Goal: Task Accomplishment & Management: Use online tool/utility

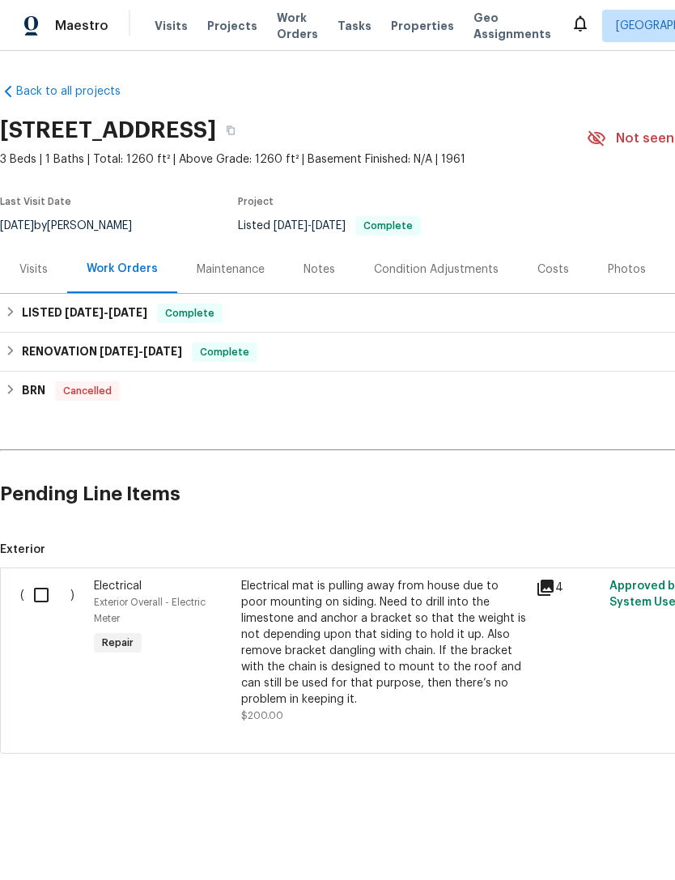
click at [396, 644] on div "Electrical mat is pulling away from house due to poor mounting on siding. Need …" at bounding box center [383, 643] width 285 height 130
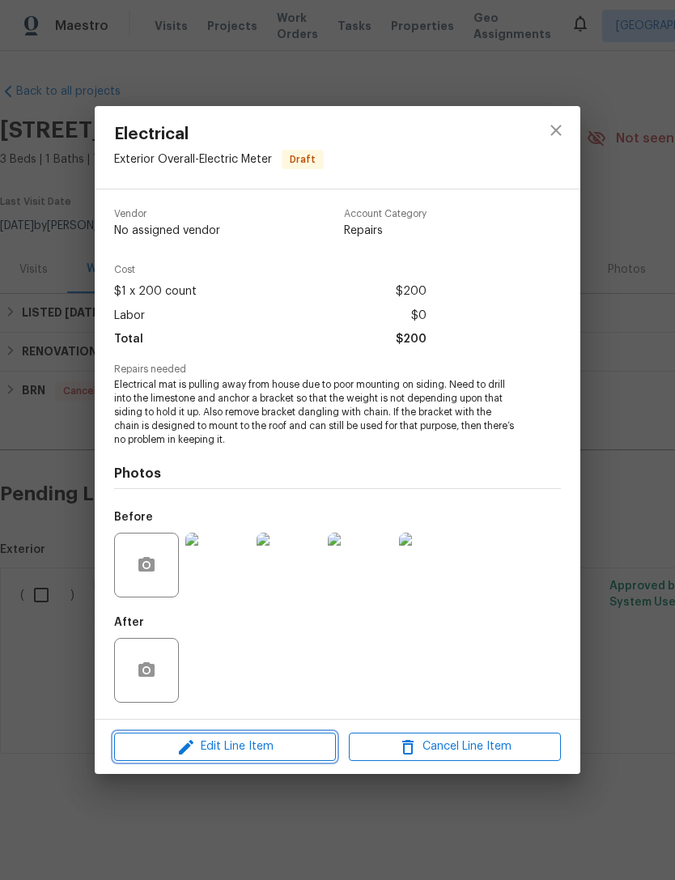
click at [209, 741] on span "Edit Line Item" at bounding box center [225, 747] width 212 height 20
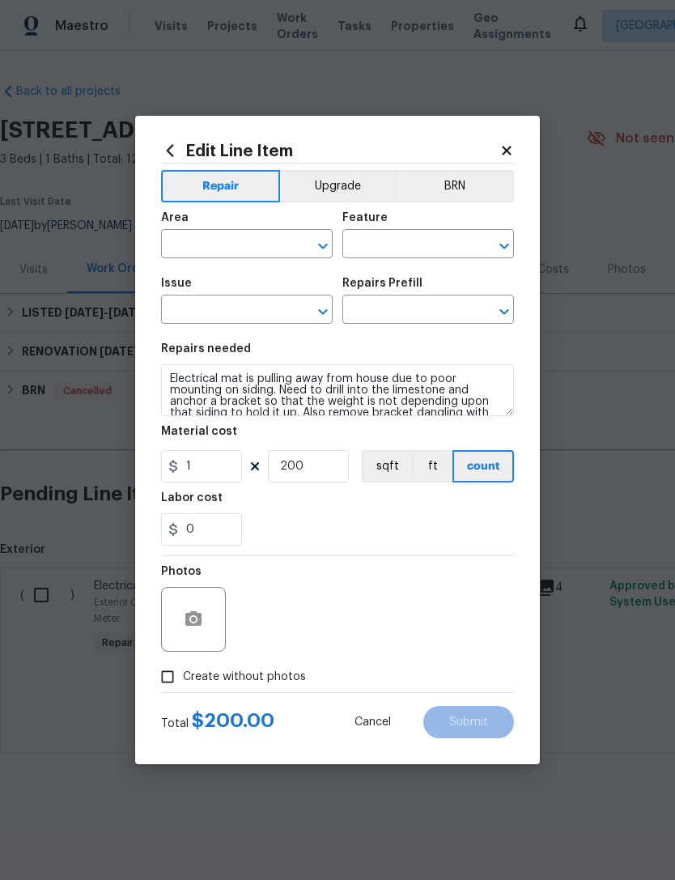
type input "Exterior Overall"
type input "Electric Meter"
type input "Electrical"
type input "Add a Task $1.00"
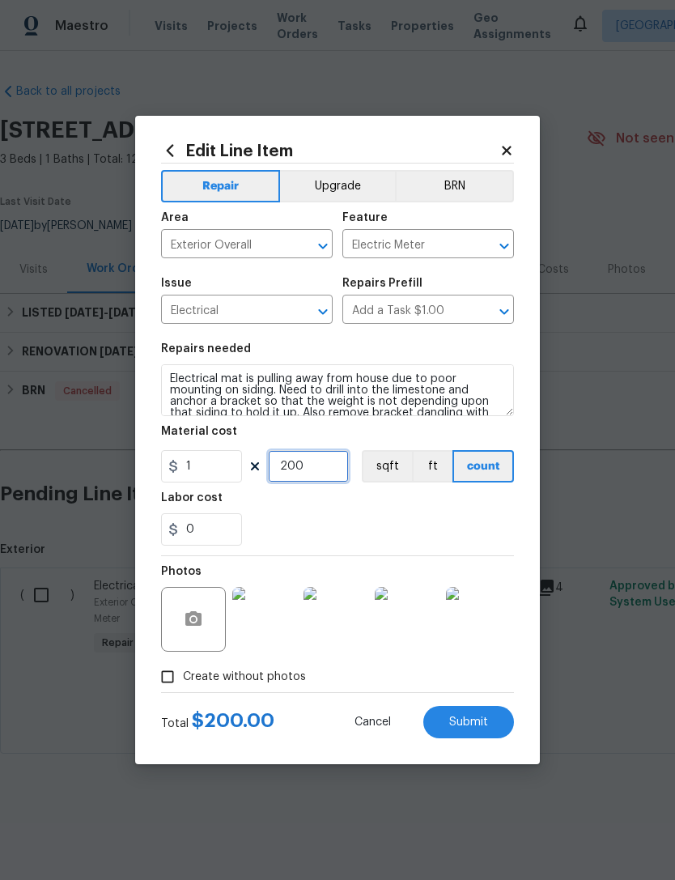
click at [304, 463] on input "200" at bounding box center [308, 466] width 81 height 32
type input "2"
click at [512, 150] on icon at bounding box center [507, 150] width 15 height 15
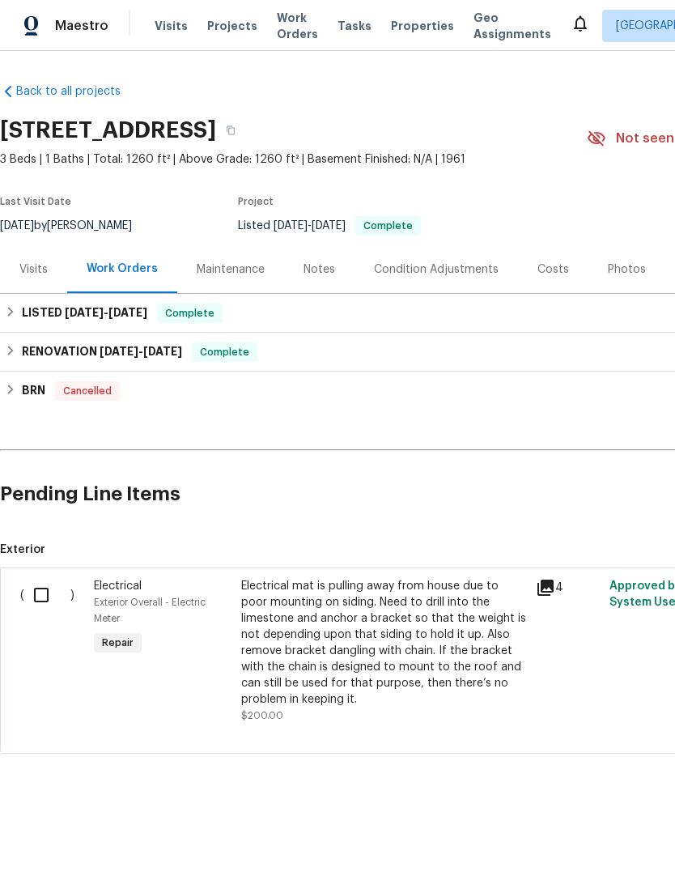
click at [43, 590] on input "checkbox" at bounding box center [47, 595] width 46 height 34
checkbox input "true"
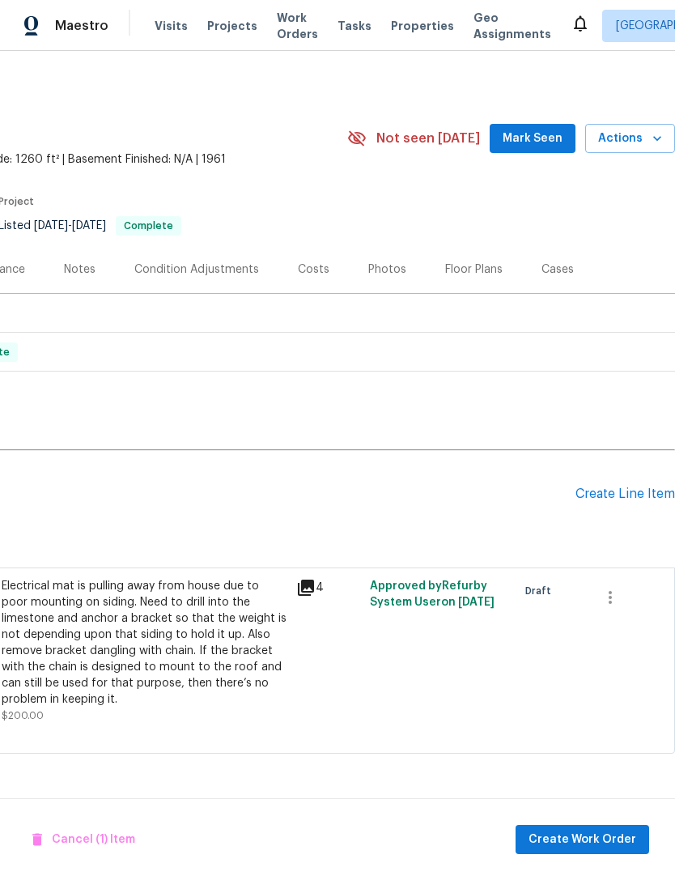
scroll to position [0, 240]
click at [604, 838] on span "Create Work Order" at bounding box center [583, 840] width 108 height 20
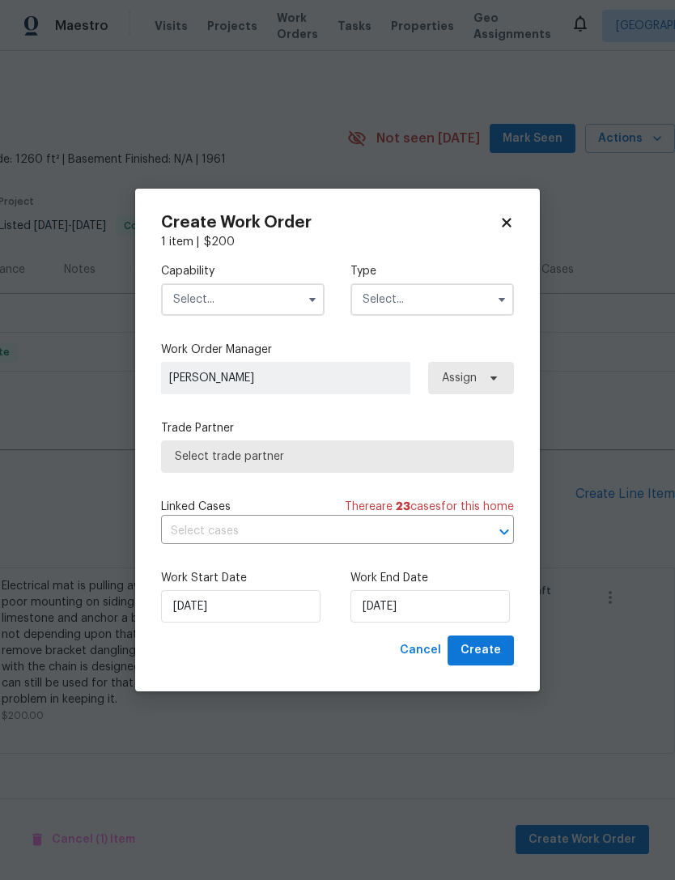
click at [191, 299] on input "text" at bounding box center [243, 299] width 164 height 32
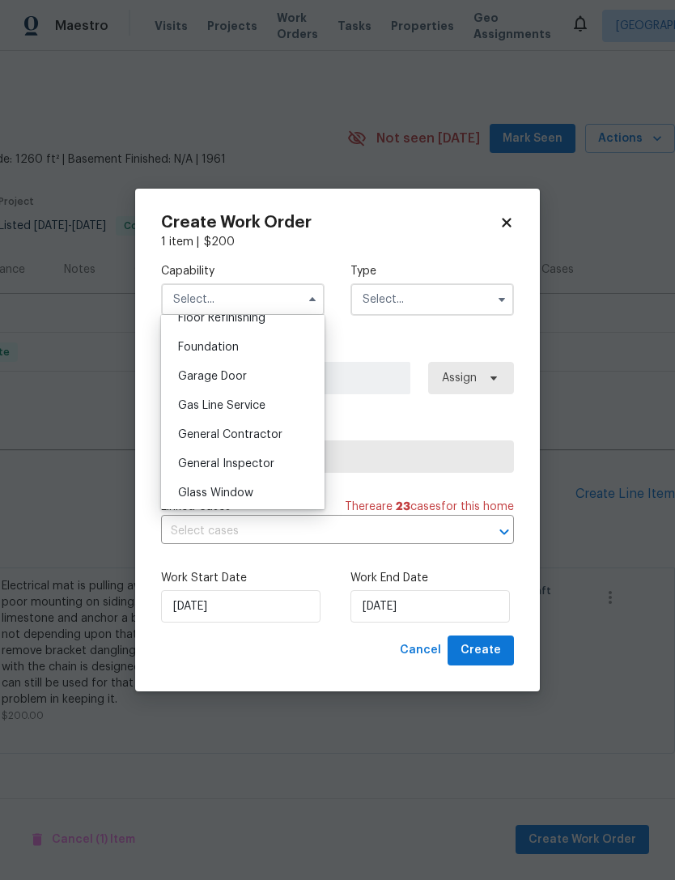
scroll to position [674, 0]
click at [195, 435] on span "General Contractor" at bounding box center [230, 433] width 104 height 11
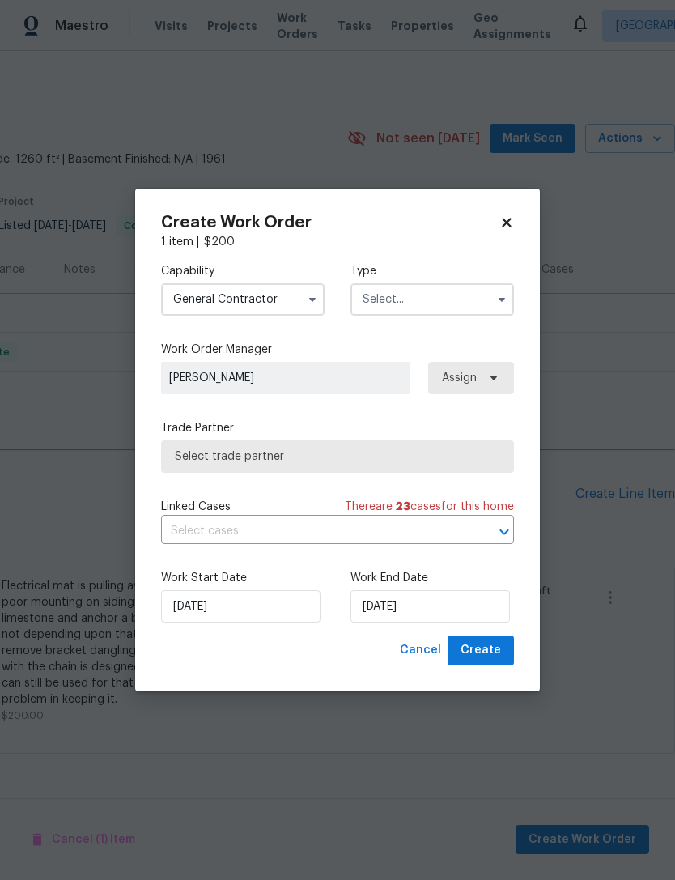
type input "General Contractor"
click at [188, 447] on span "Select trade partner" at bounding box center [337, 456] width 353 height 32
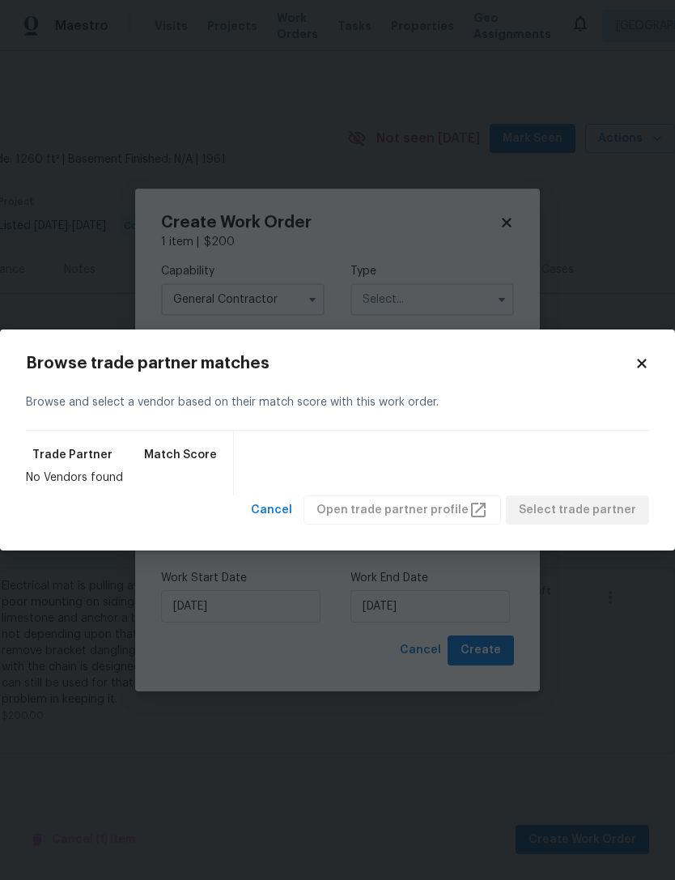
click at [645, 364] on icon at bounding box center [642, 363] width 15 height 15
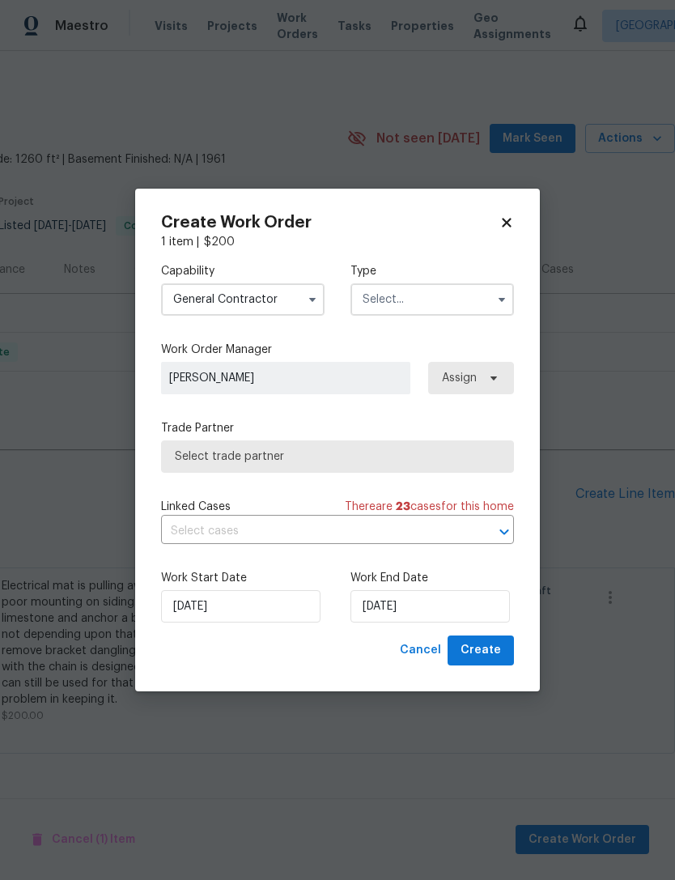
click at [449, 291] on input "text" at bounding box center [433, 299] width 164 height 32
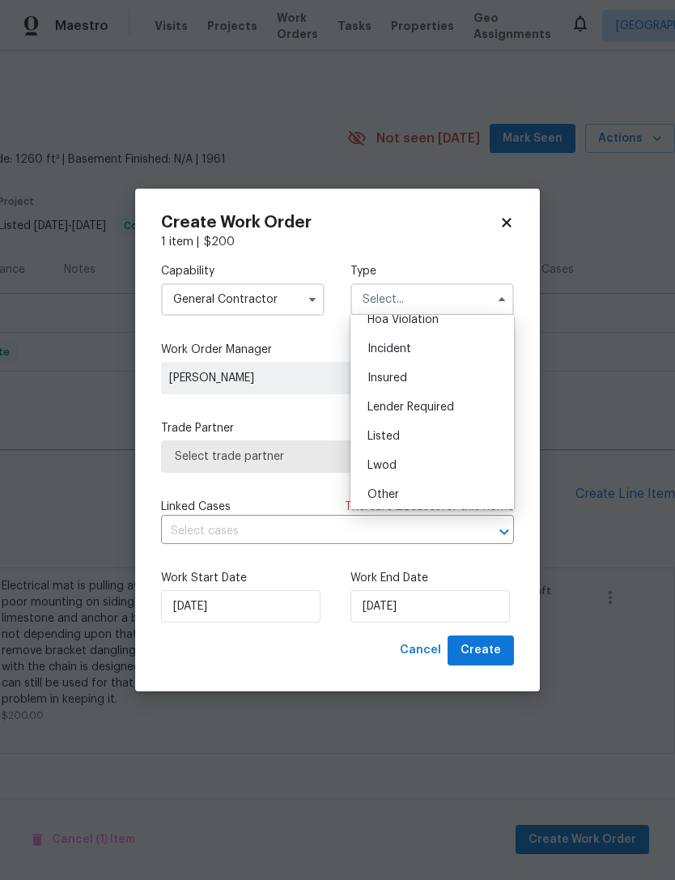
scroll to position [53, 0]
click at [423, 432] on div "Listed" at bounding box center [432, 426] width 155 height 29
type input "Listed"
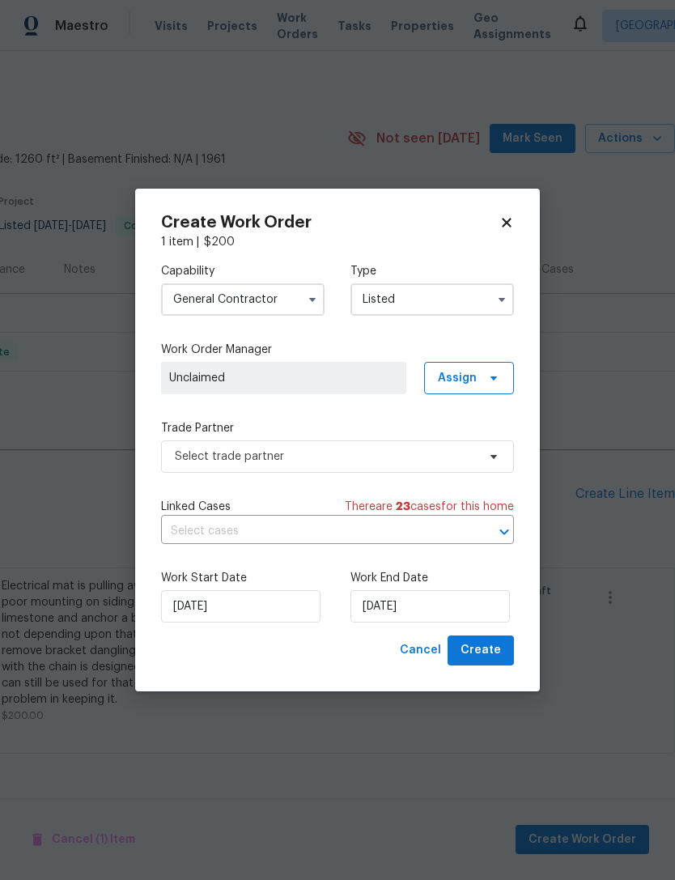
click at [188, 374] on span "Unclaimed" at bounding box center [283, 378] width 229 height 16
click at [485, 364] on span "Assign" at bounding box center [469, 378] width 90 height 32
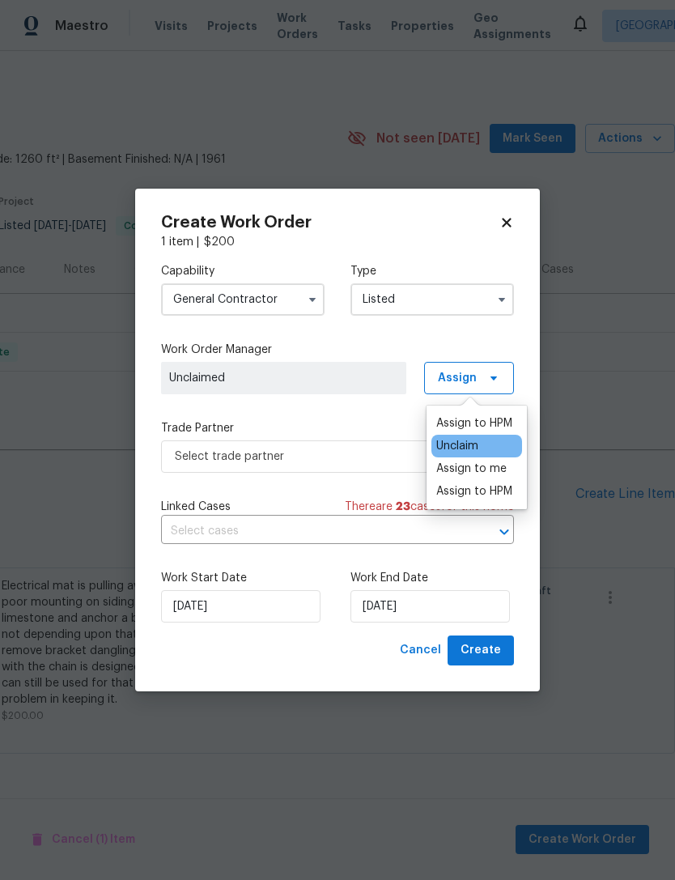
click at [504, 475] on div "Assign to me" at bounding box center [471, 469] width 70 height 16
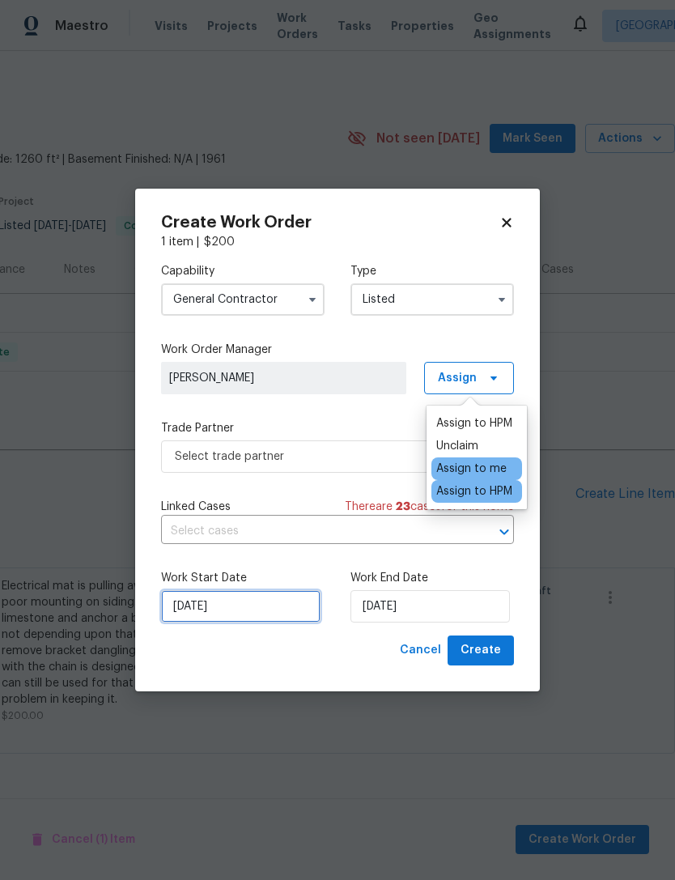
click at [234, 610] on input "9/18/2025" at bounding box center [240, 606] width 159 height 32
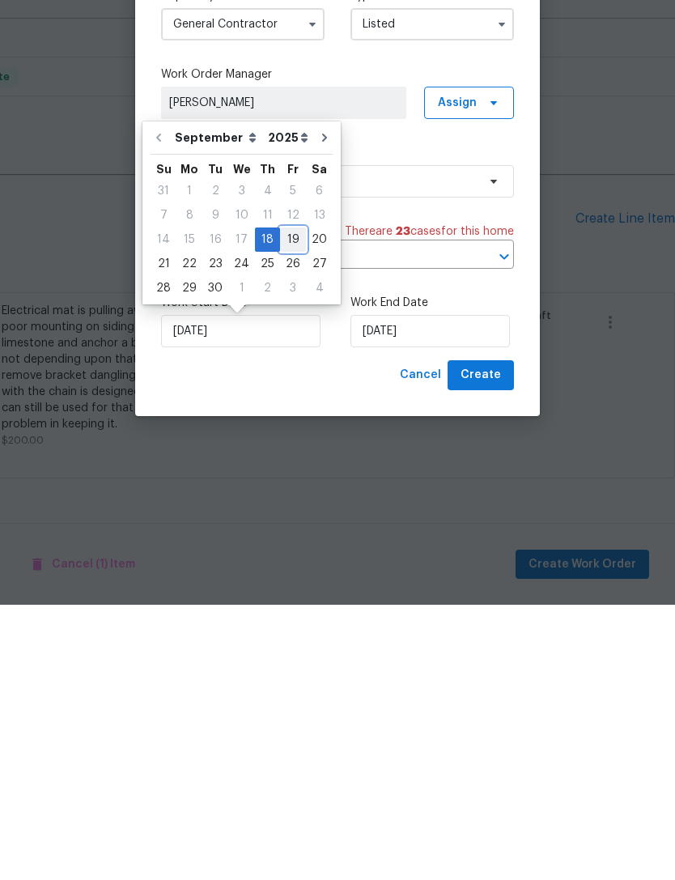
click at [285, 504] on div "19" at bounding box center [293, 515] width 26 height 23
type input "9/19/2025"
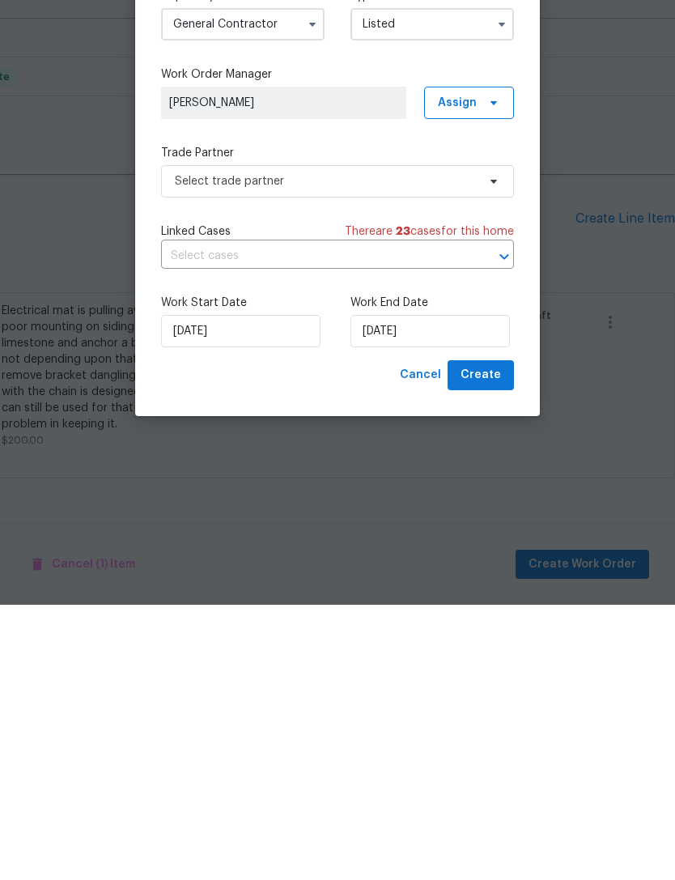
type input "9/19/2025"
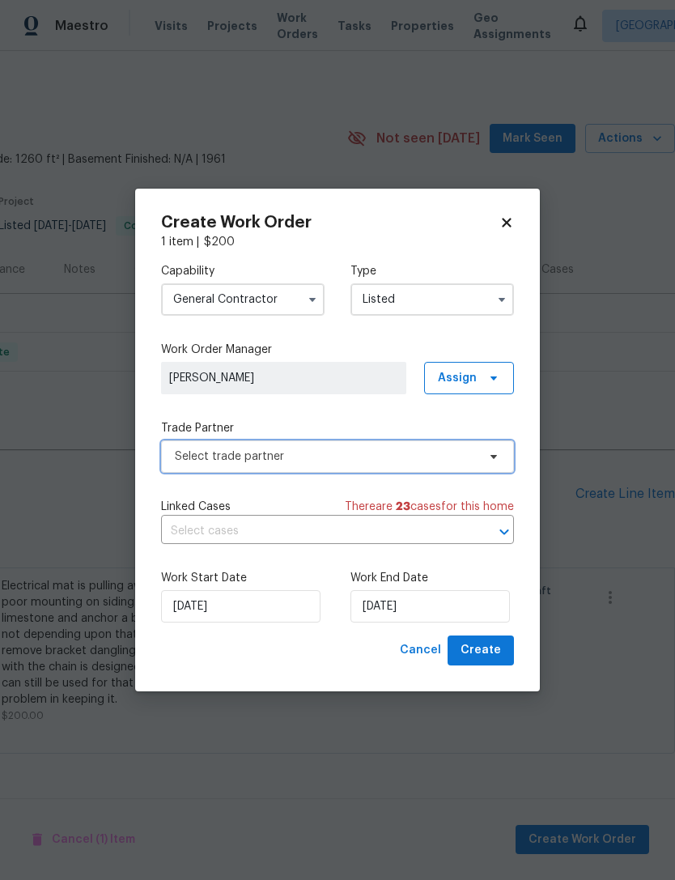
click at [199, 460] on span "Select trade partner" at bounding box center [326, 457] width 302 height 16
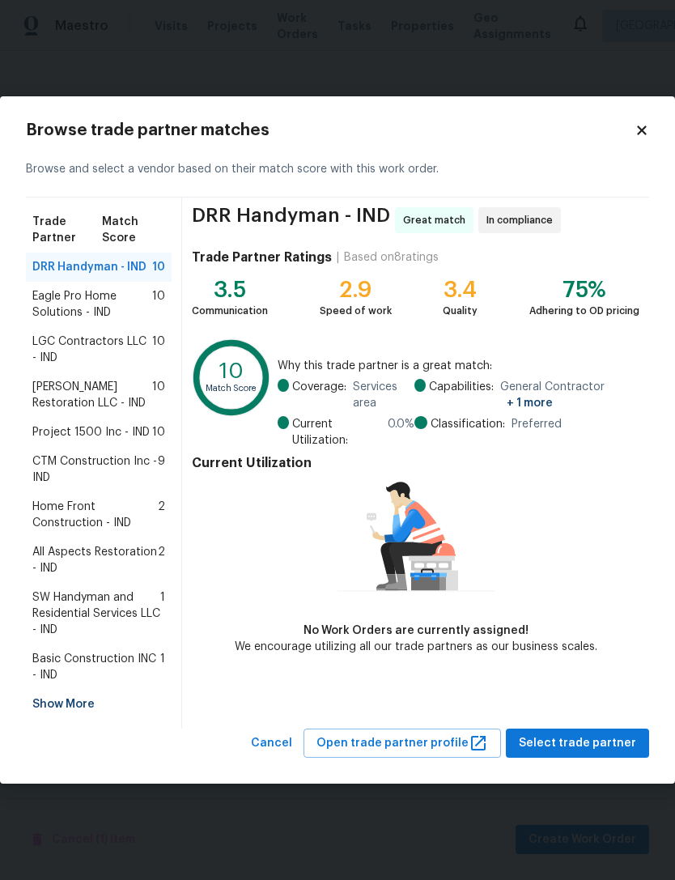
click at [49, 464] on span "CTM Construction Inc - IND" at bounding box center [94, 469] width 125 height 32
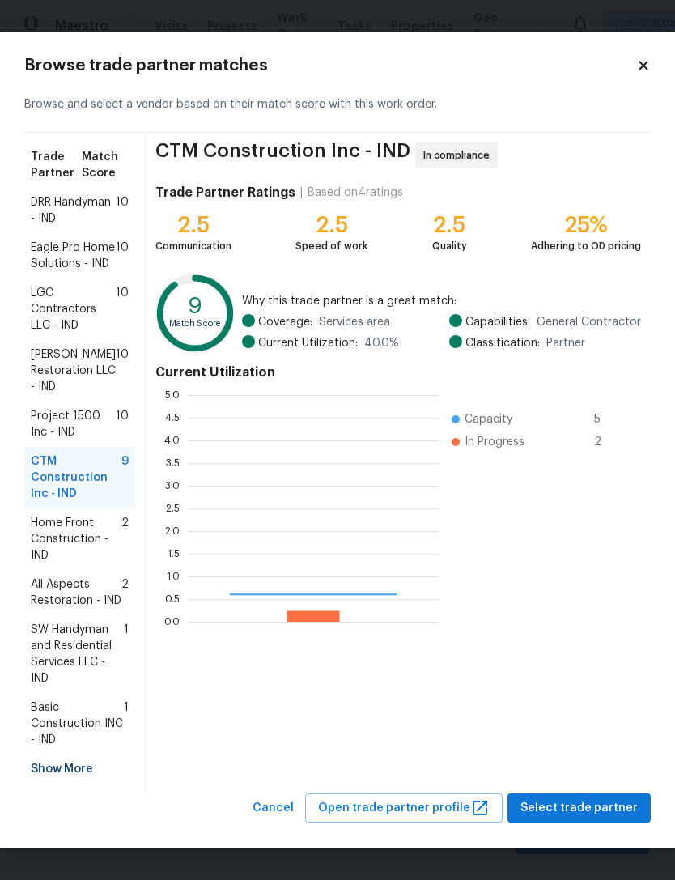
scroll to position [227, 251]
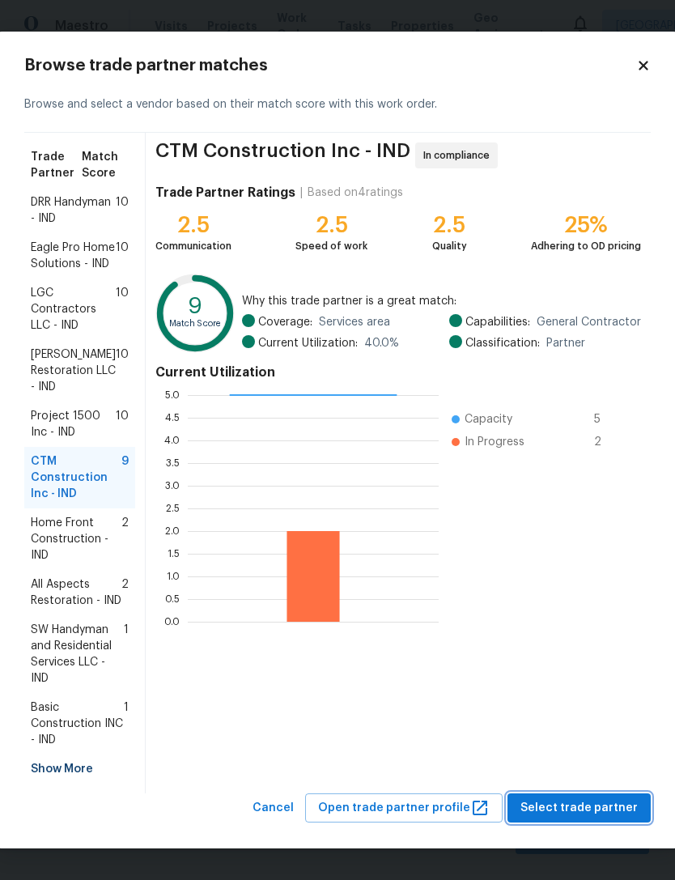
click at [595, 819] on span "Select trade partner" at bounding box center [579, 808] width 117 height 20
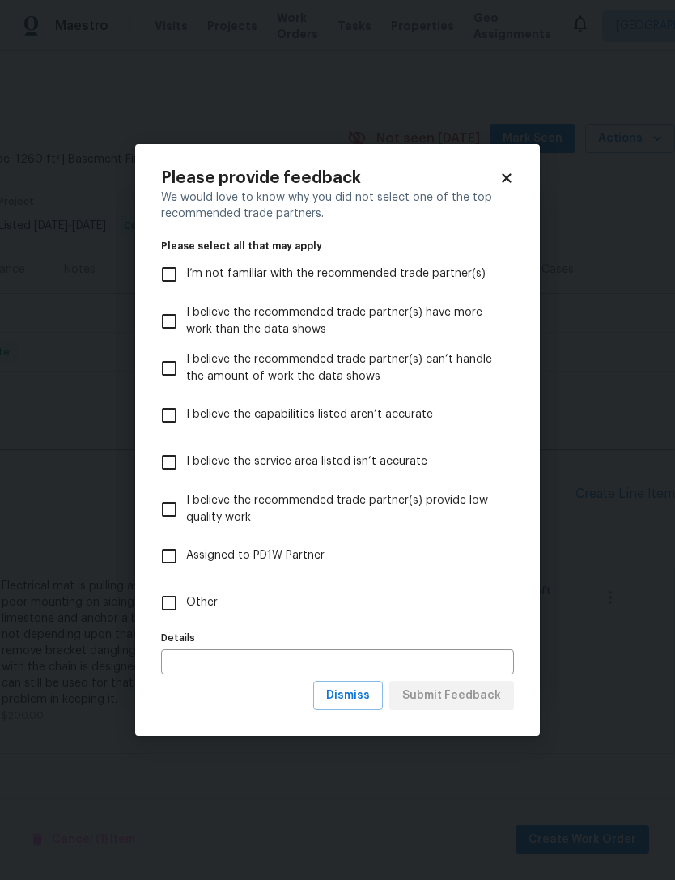
click at [169, 605] on input "Other" at bounding box center [169, 603] width 34 height 34
checkbox input "true"
click at [183, 657] on input "text" at bounding box center [337, 661] width 353 height 25
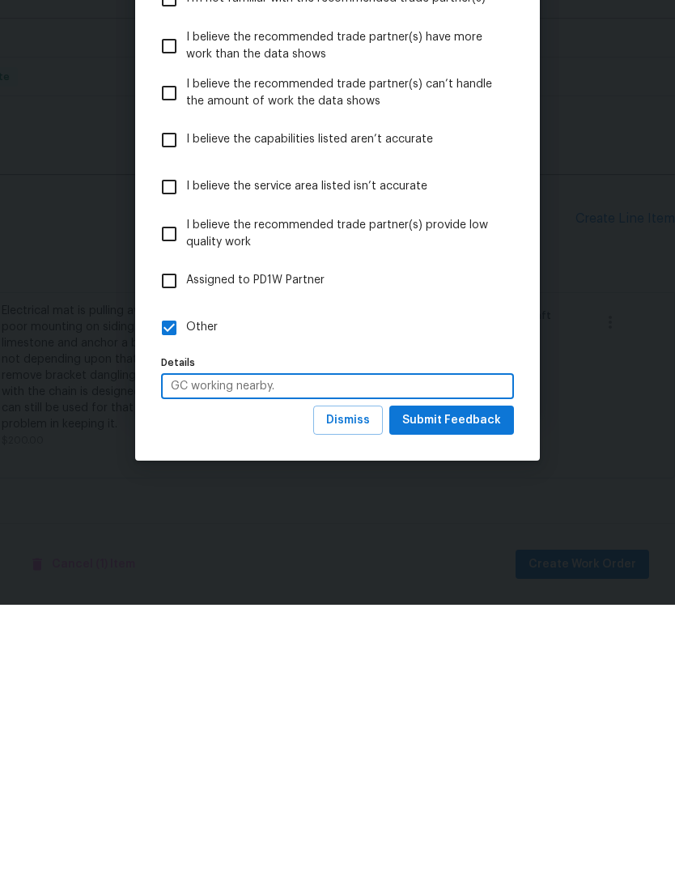
type input "GC working nearby."
click at [462, 686] on span "Submit Feedback" at bounding box center [451, 696] width 99 height 20
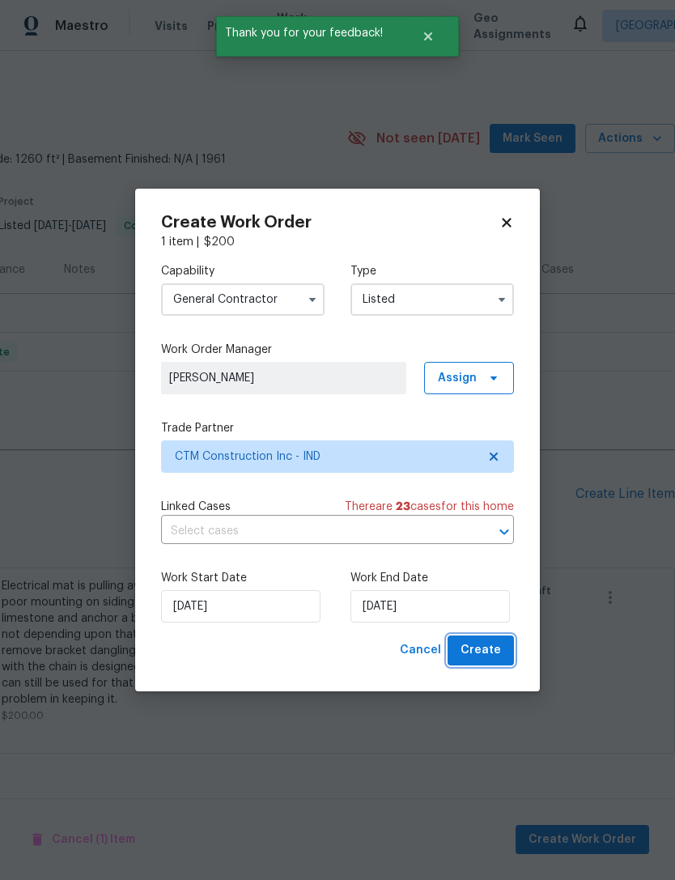
click at [505, 656] on button "Create" at bounding box center [481, 651] width 66 height 30
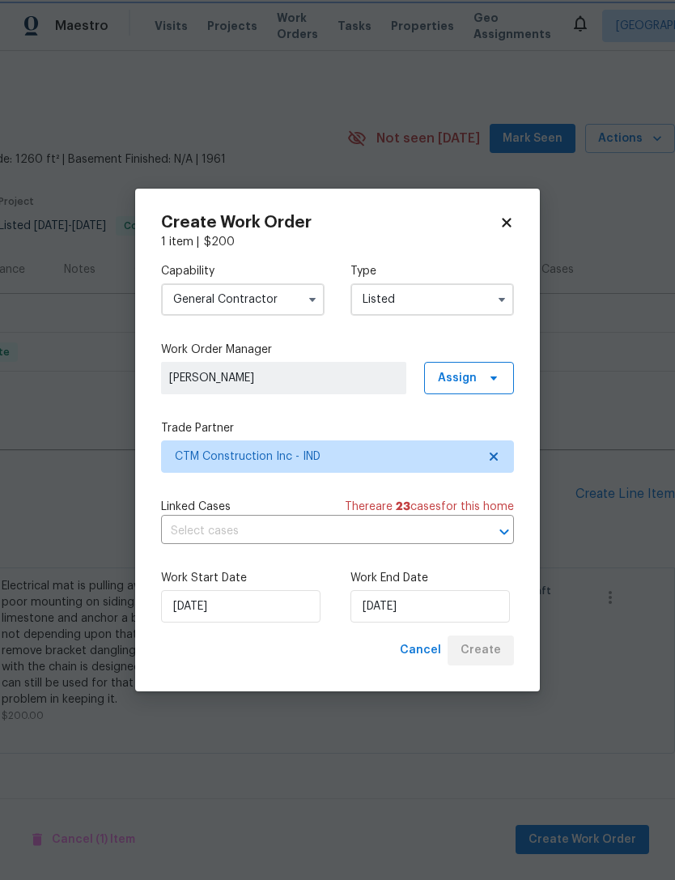
checkbox input "false"
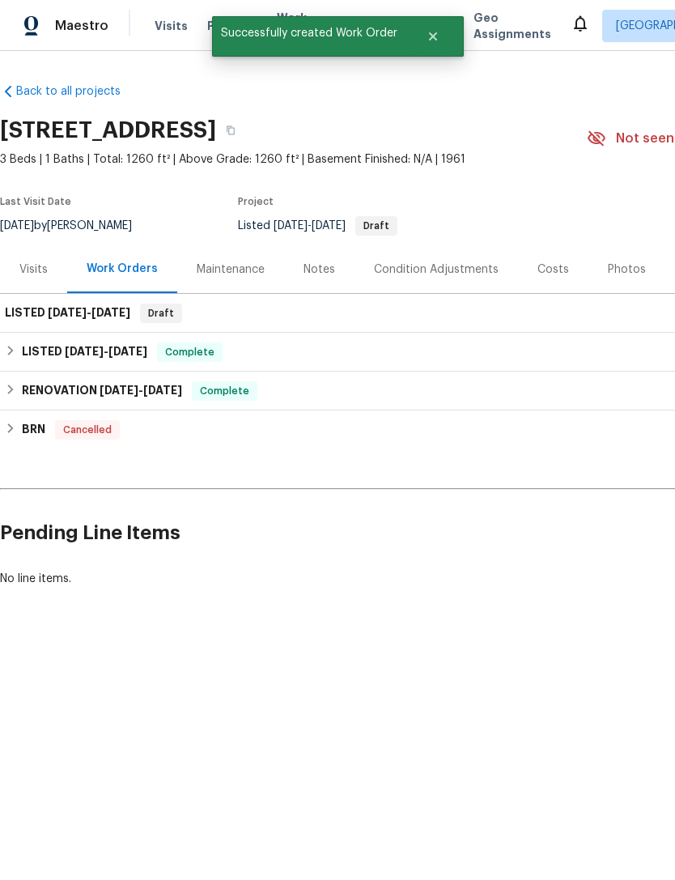
scroll to position [0, 0]
click at [58, 313] on span "9/19/25" at bounding box center [67, 312] width 39 height 11
click at [92, 317] on span "9/19/25 - 9/19/25" at bounding box center [89, 312] width 83 height 11
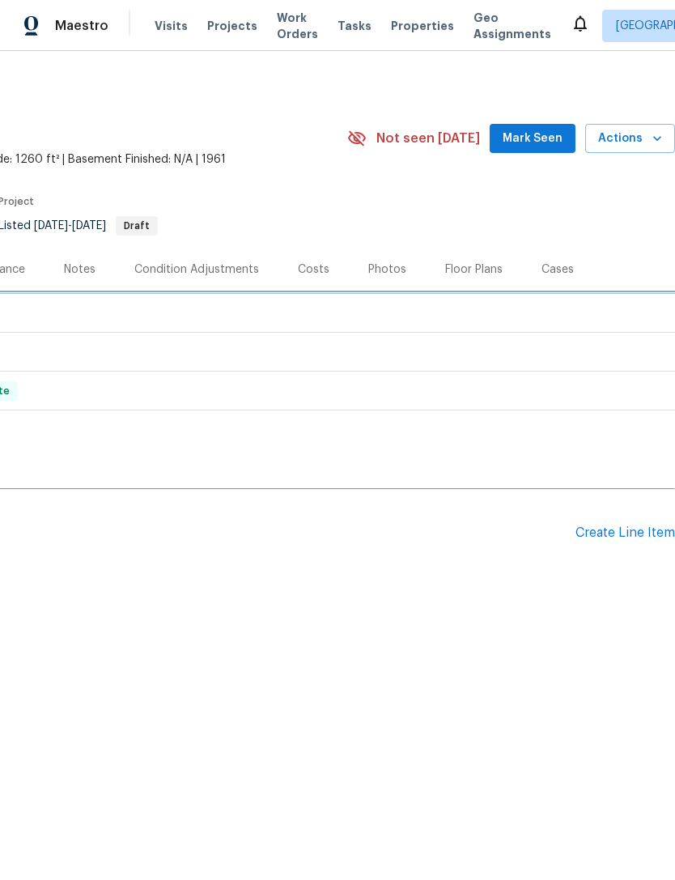
click at [547, 308] on div "LISTED 9/19/25 - 9/19/25 Draft" at bounding box center [217, 313] width 905 height 19
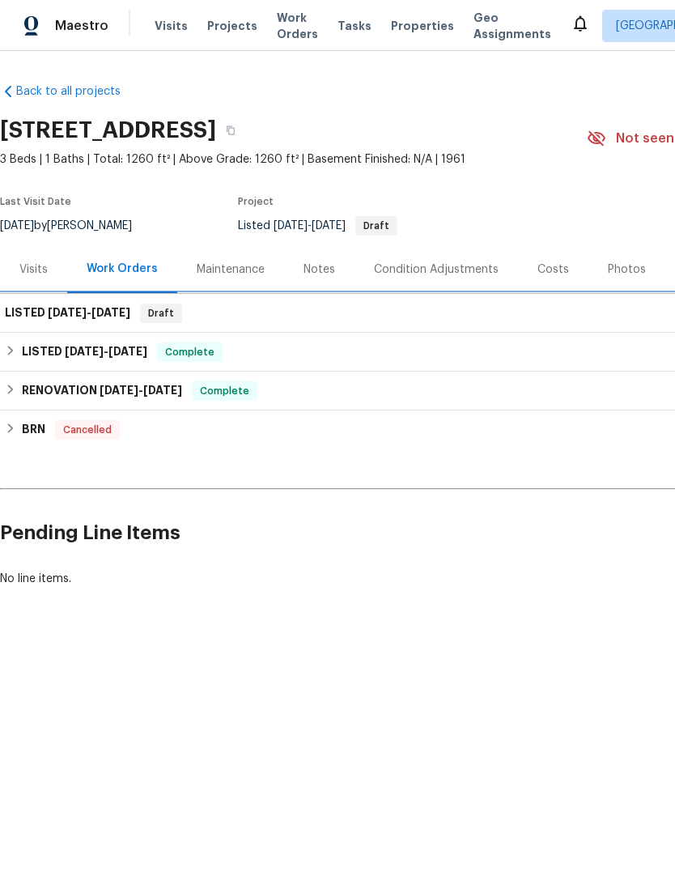
click at [33, 312] on h6 "LISTED 9/19/25 - 9/19/25" at bounding box center [67, 313] width 125 height 19
click at [19, 311] on h6 "LISTED 9/19/25 - 9/19/25" at bounding box center [67, 313] width 125 height 19
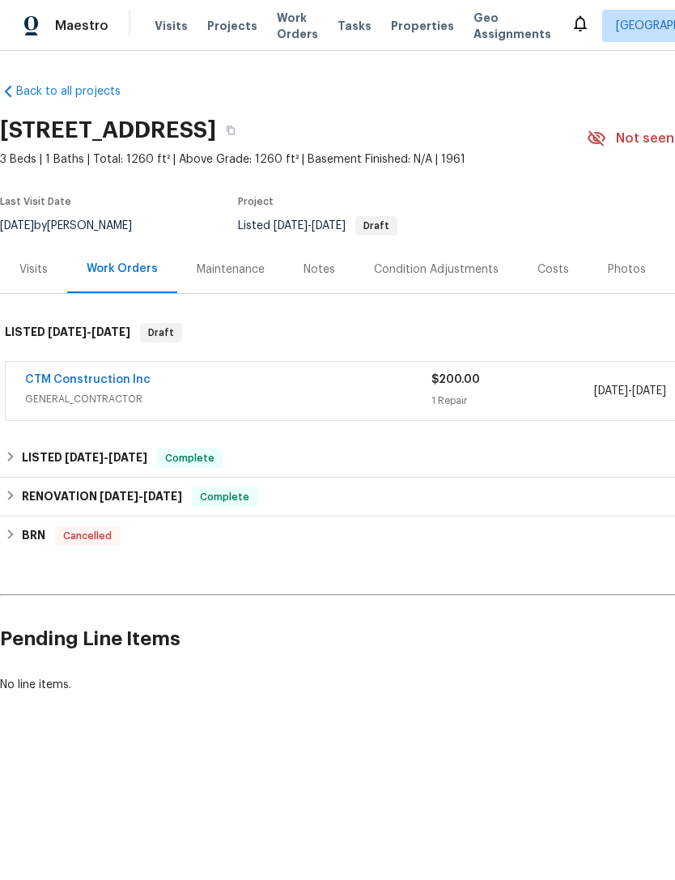
click at [48, 380] on link "CTM Construction Inc" at bounding box center [87, 379] width 125 height 11
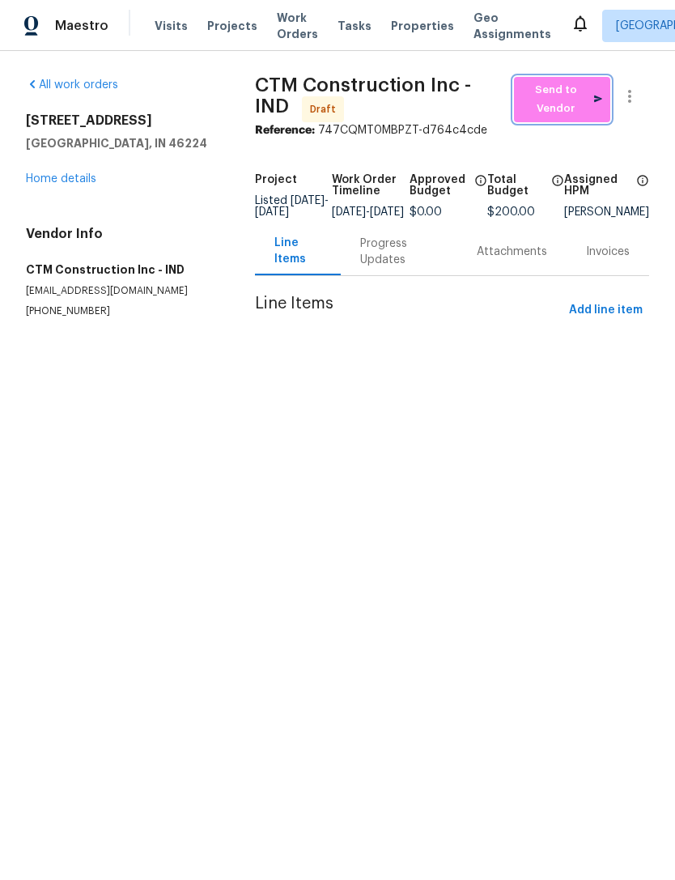
click at [562, 104] on span "Send to Vendor" at bounding box center [562, 99] width 80 height 37
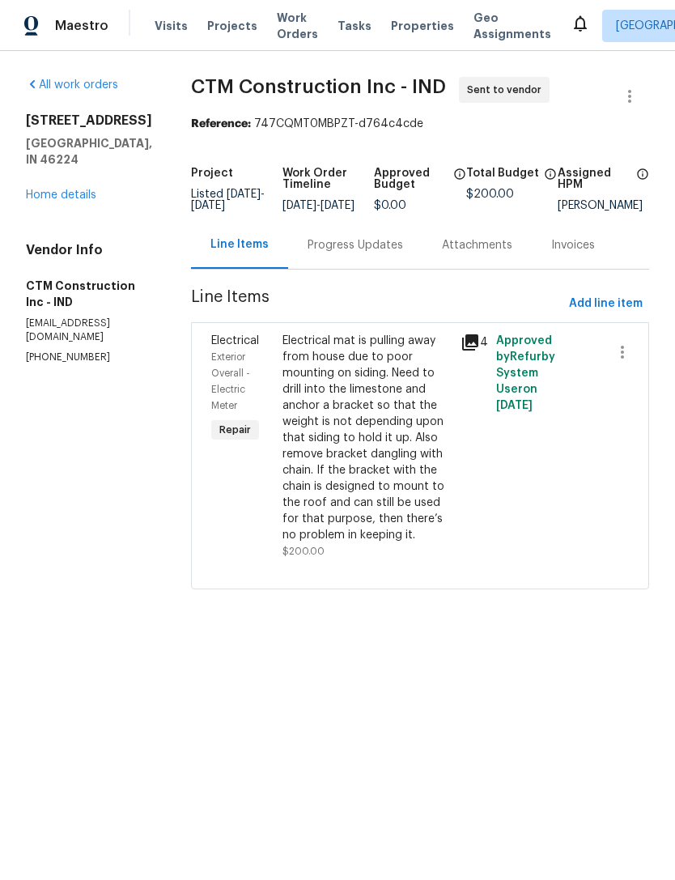
click at [449, 491] on div "Electrical mat is pulling away from house due to poor mounting on siding. Need …" at bounding box center [367, 438] width 168 height 210
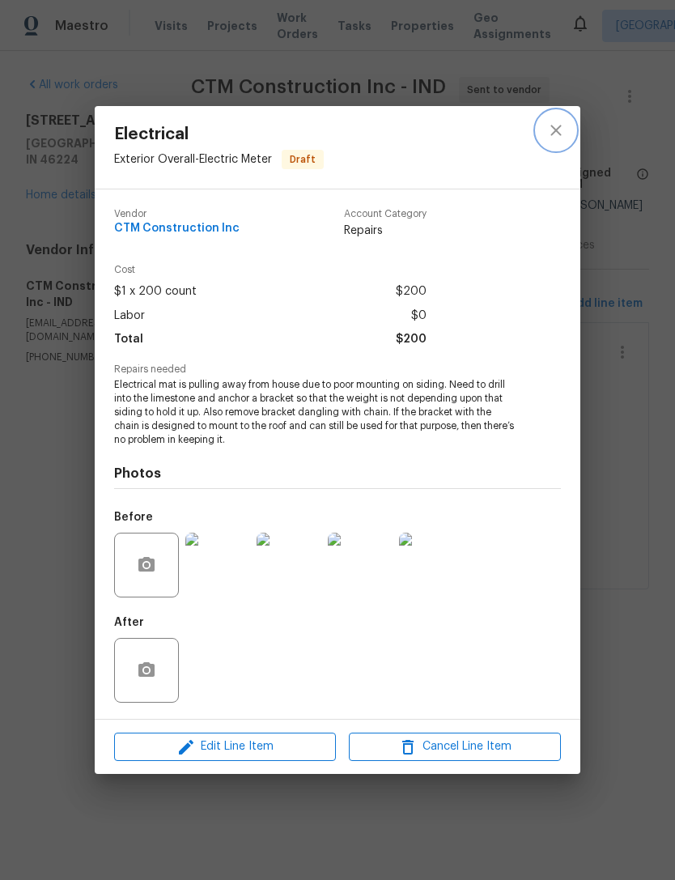
click at [560, 129] on icon "close" at bounding box center [555, 130] width 19 height 19
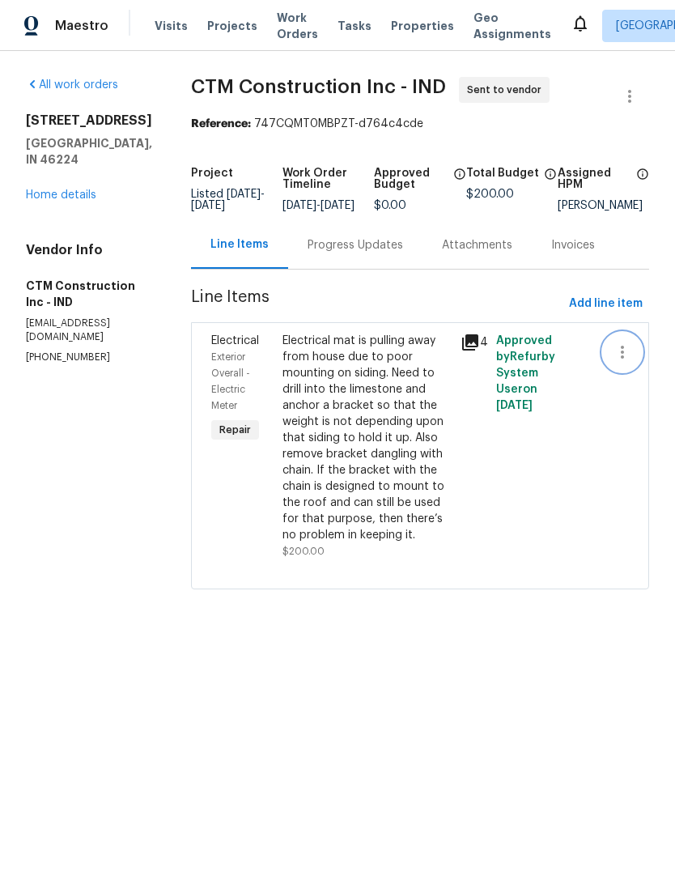
click at [628, 355] on icon "button" at bounding box center [622, 351] width 19 height 19
click at [426, 701] on div at bounding box center [337, 440] width 675 height 880
click at [38, 189] on link "Home details" at bounding box center [61, 194] width 70 height 11
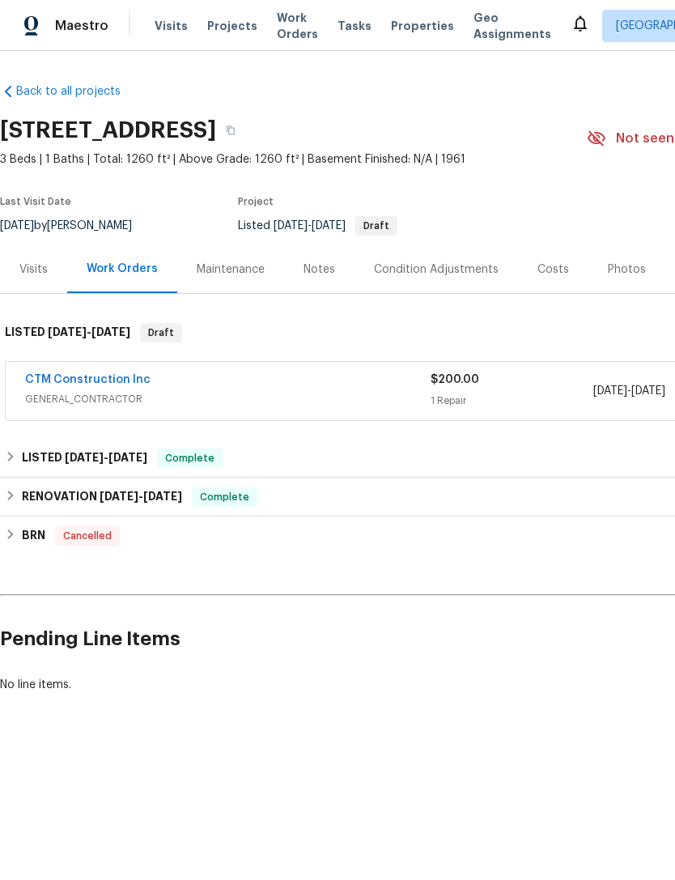
click at [327, 266] on div "Notes" at bounding box center [320, 270] width 32 height 16
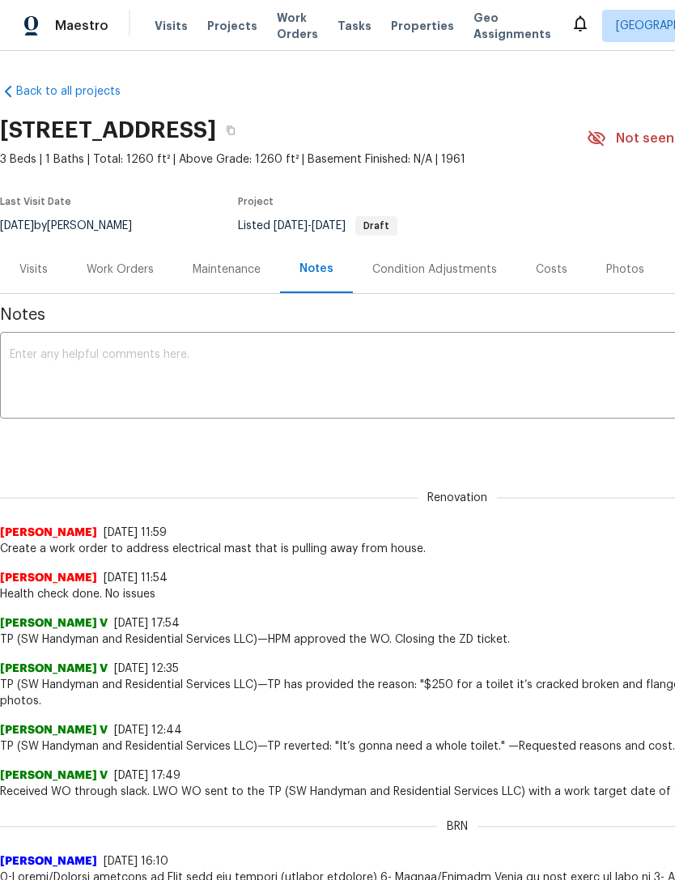
click at [28, 349] on textarea at bounding box center [457, 377] width 895 height 57
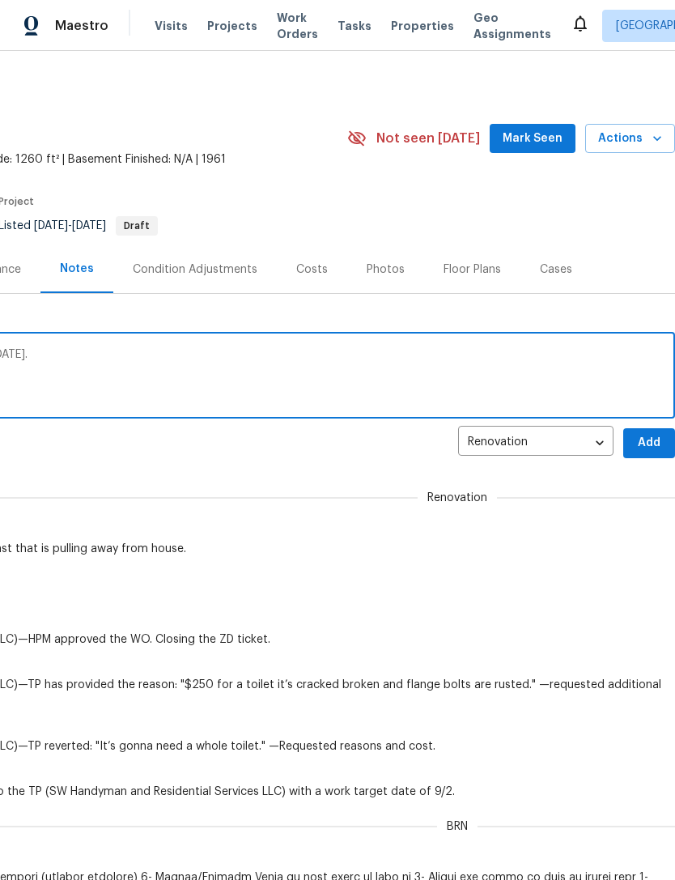
scroll to position [0, 240]
type textarea "Electrical WO sent to CTM. Will be onsite tomorrow."
click at [641, 442] on span "Add" at bounding box center [649, 443] width 26 height 20
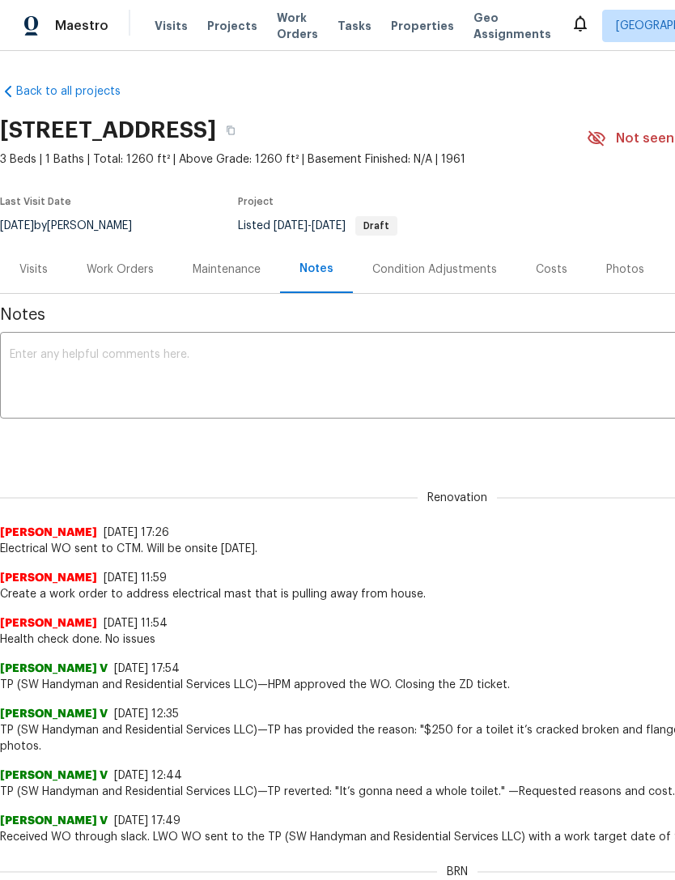
scroll to position [0, 0]
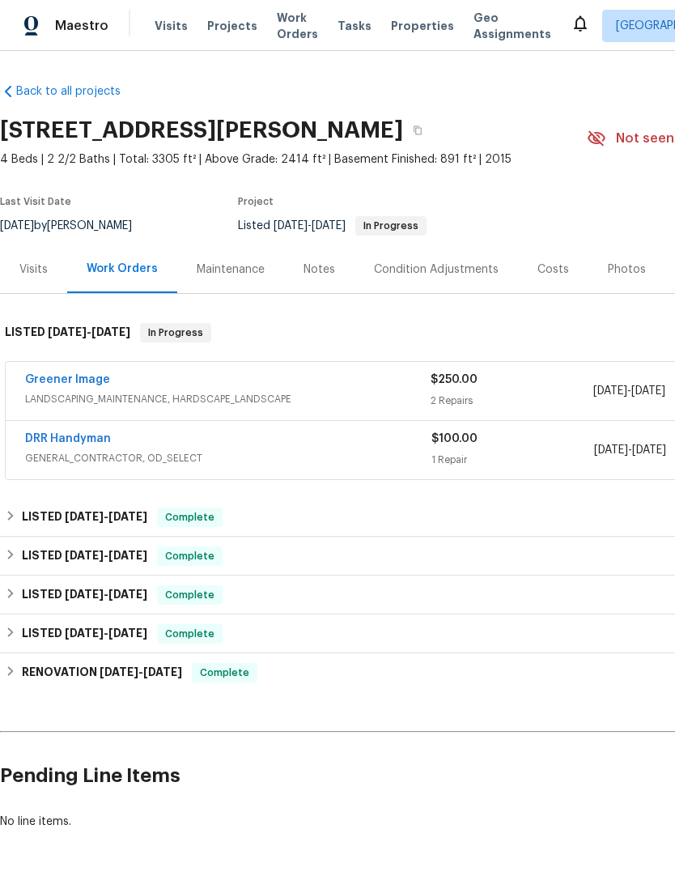
click at [59, 442] on link "DRR Handyman" at bounding box center [68, 438] width 86 height 11
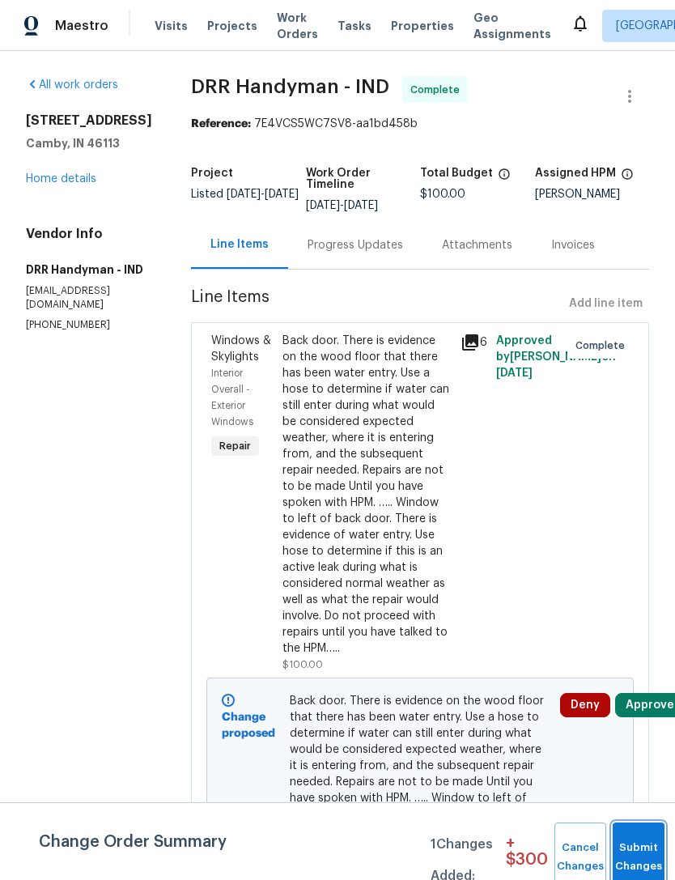
click at [628, 854] on button "Submit Changes" at bounding box center [639, 858] width 52 height 70
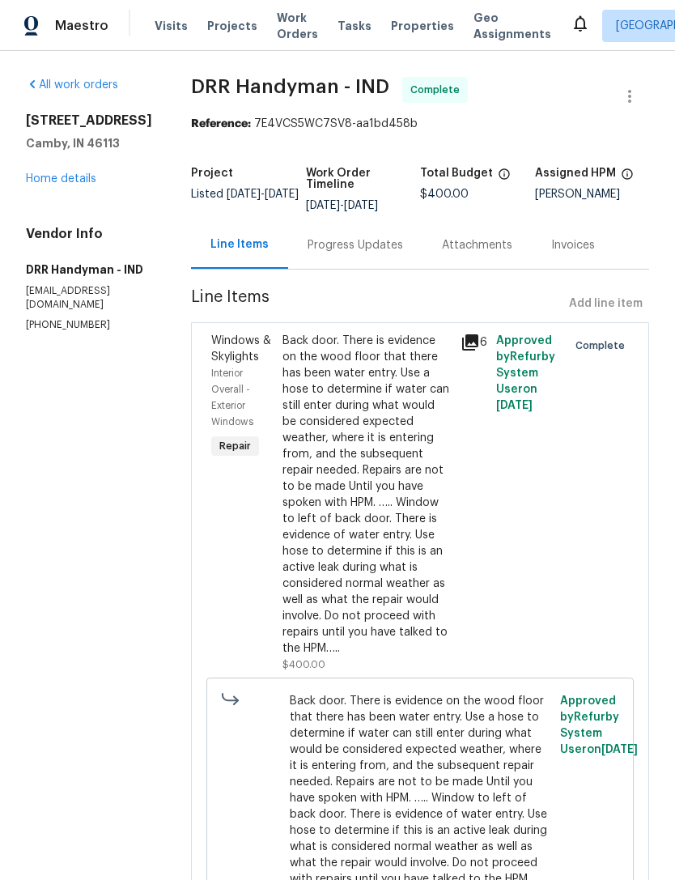
click at [62, 185] on link "Home details" at bounding box center [61, 178] width 70 height 11
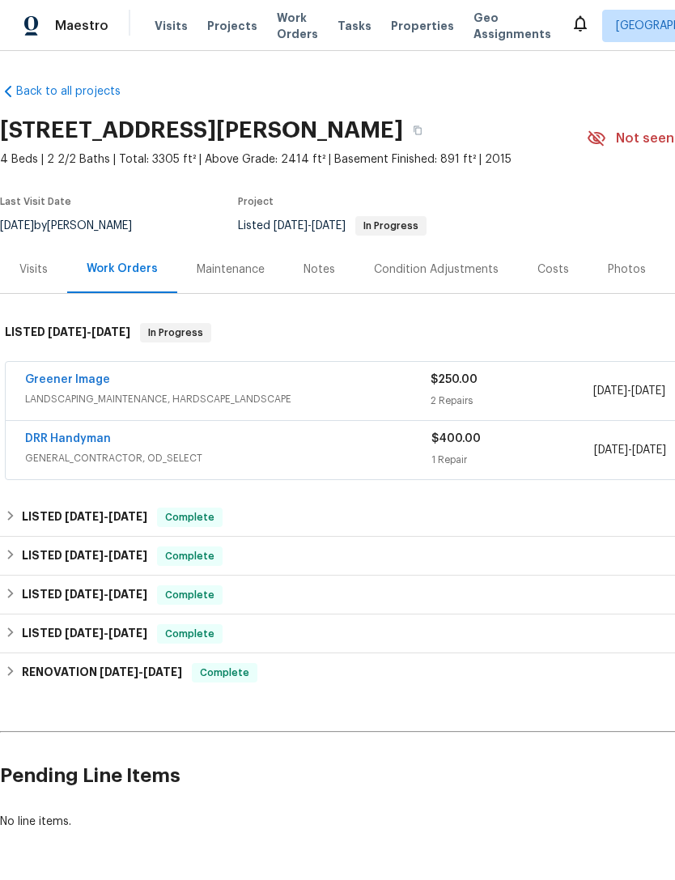
click at [66, 382] on link "Greener Image" at bounding box center [67, 379] width 85 height 11
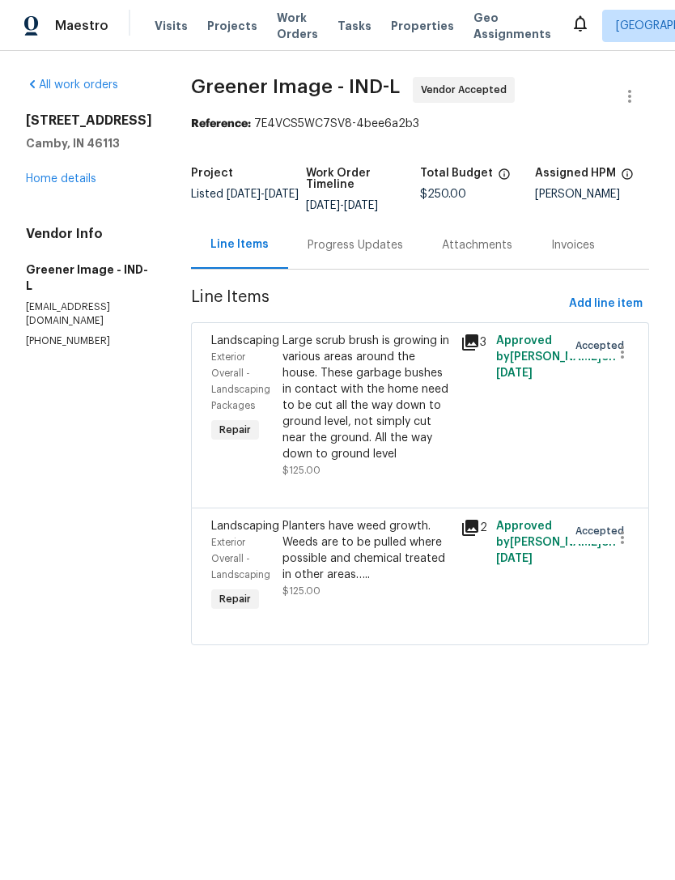
click at [62, 185] on link "Home details" at bounding box center [61, 178] width 70 height 11
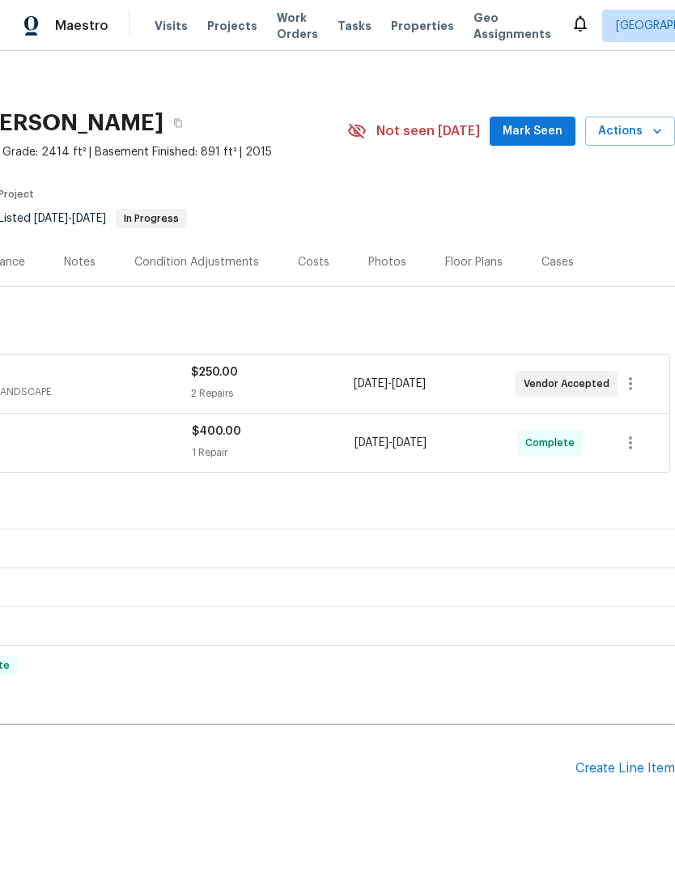
scroll to position [7, 240]
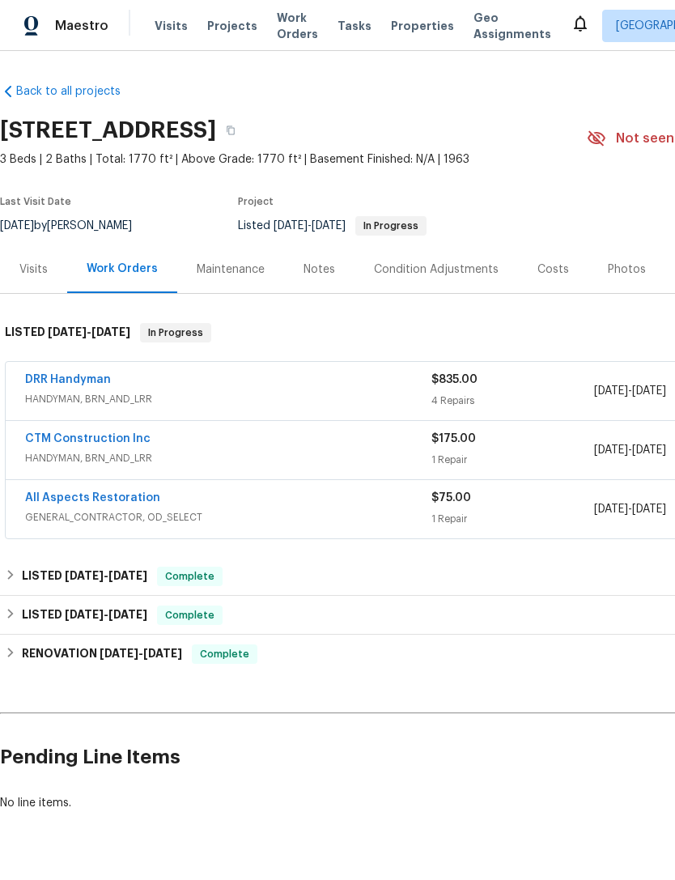
click at [70, 385] on link "DRR Handyman" at bounding box center [68, 379] width 86 height 11
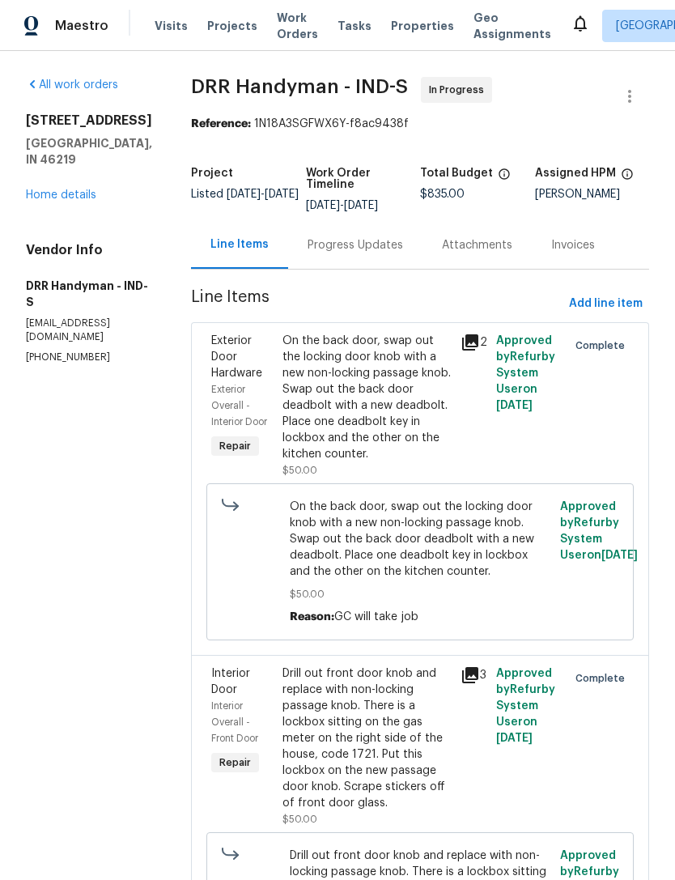
click at [59, 88] on link "All work orders" at bounding box center [72, 84] width 92 height 11
